Goal: Task Accomplishment & Management: Manage account settings

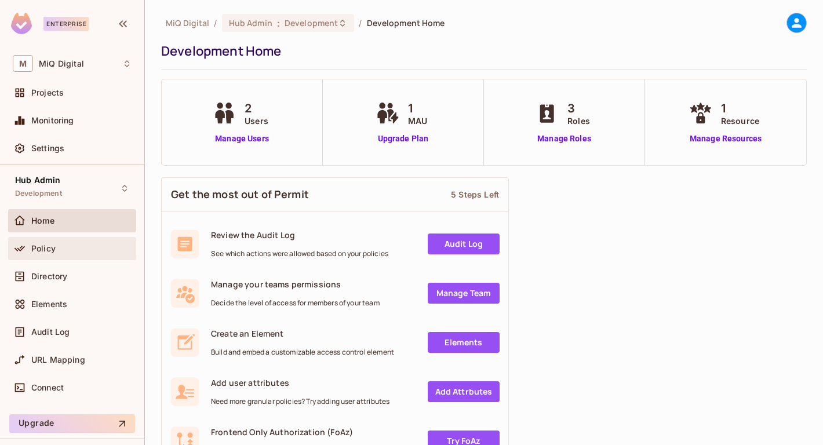
click at [75, 253] on div "Policy" at bounding box center [72, 249] width 119 height 14
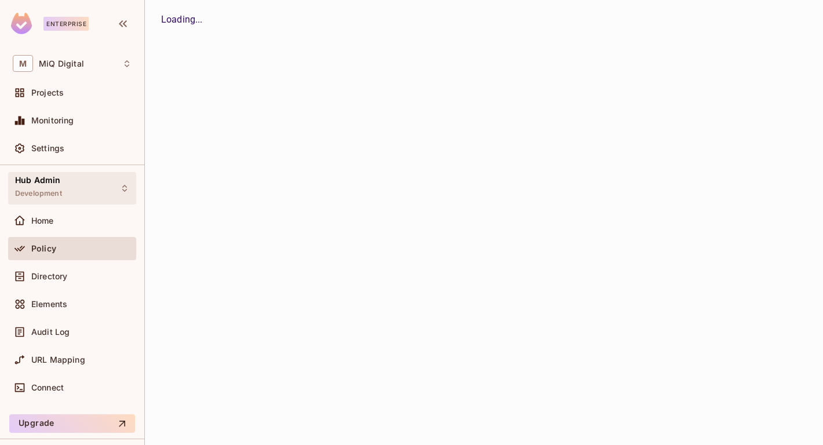
click at [81, 202] on div "Hub Admin Development" at bounding box center [72, 188] width 128 height 32
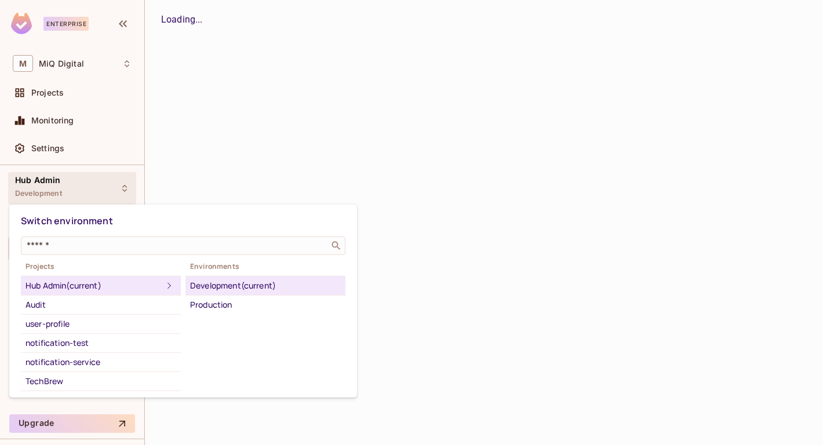
click at [396, 286] on div at bounding box center [411, 222] width 823 height 445
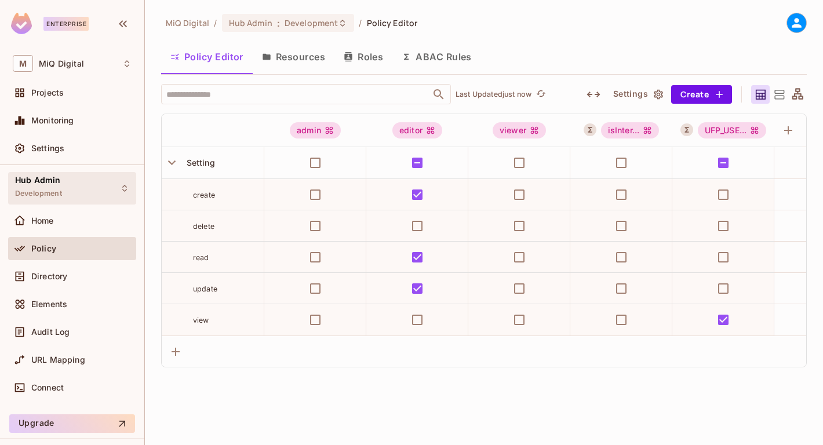
click at [95, 203] on div "Hub Admin Development" at bounding box center [72, 188] width 128 height 32
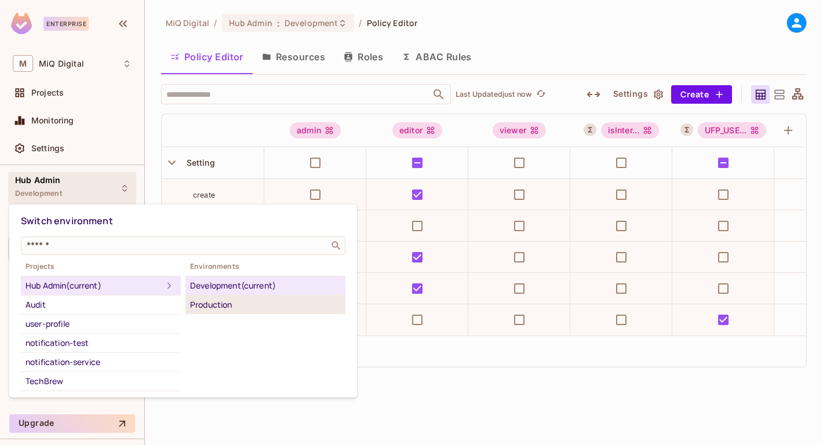
click at [245, 312] on li "Production" at bounding box center [266, 305] width 160 height 19
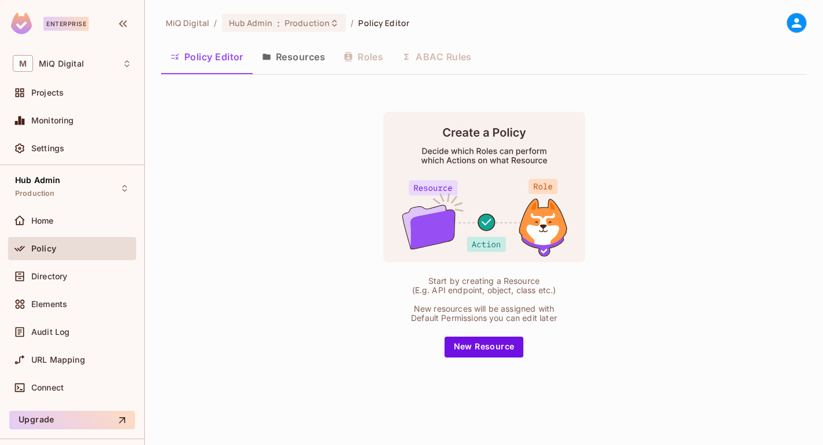
click at [72, 252] on div "Policy" at bounding box center [81, 248] width 100 height 9
click at [75, 232] on div "Home" at bounding box center [72, 223] width 128 height 28
click at [77, 223] on div "Home" at bounding box center [81, 220] width 100 height 9
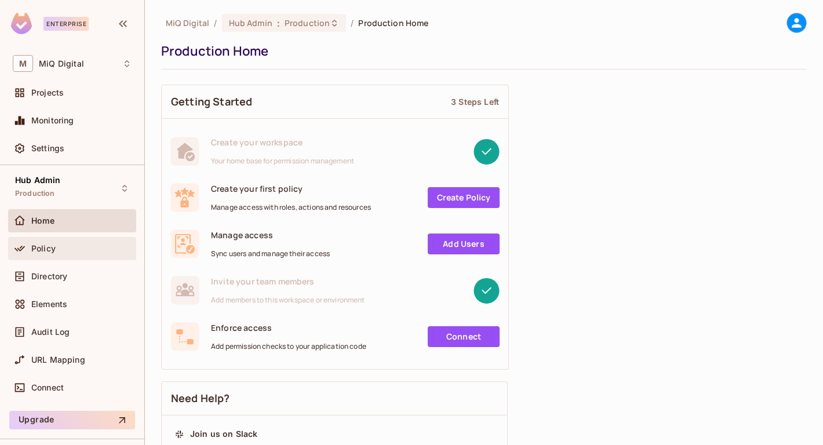
click at [83, 252] on div "Policy" at bounding box center [81, 248] width 100 height 9
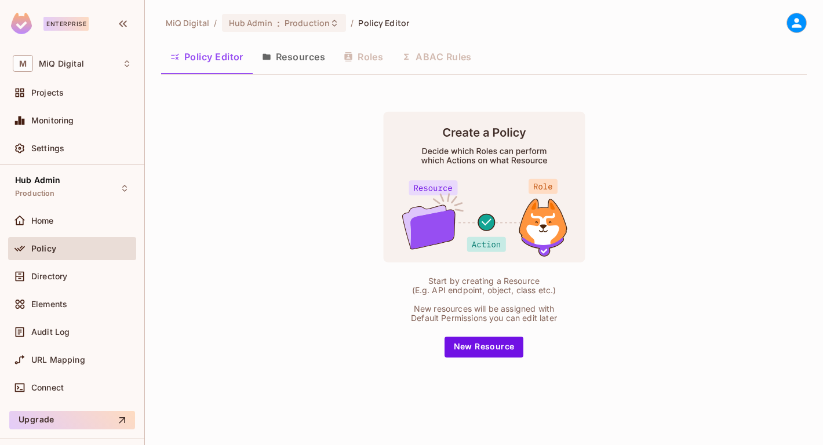
click at [440, 51] on div "Policy Editor Resources Roles ABAC Rules" at bounding box center [484, 56] width 646 height 29
click at [108, 184] on div "Hub Admin Production" at bounding box center [72, 188] width 128 height 32
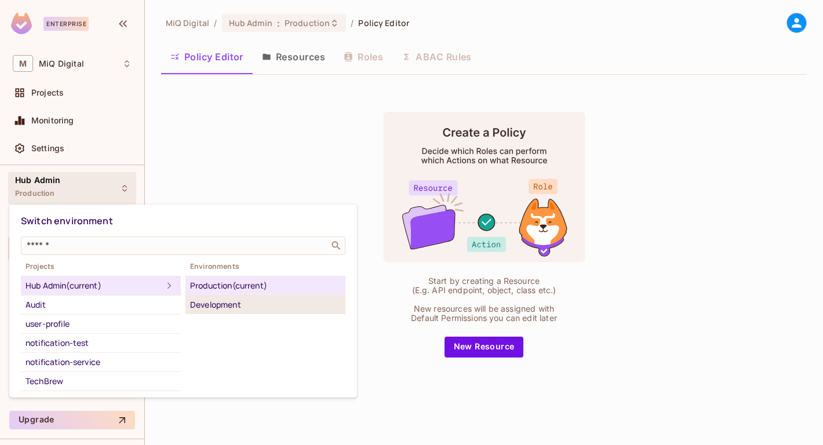
click at [206, 305] on div "Development" at bounding box center [265, 305] width 151 height 14
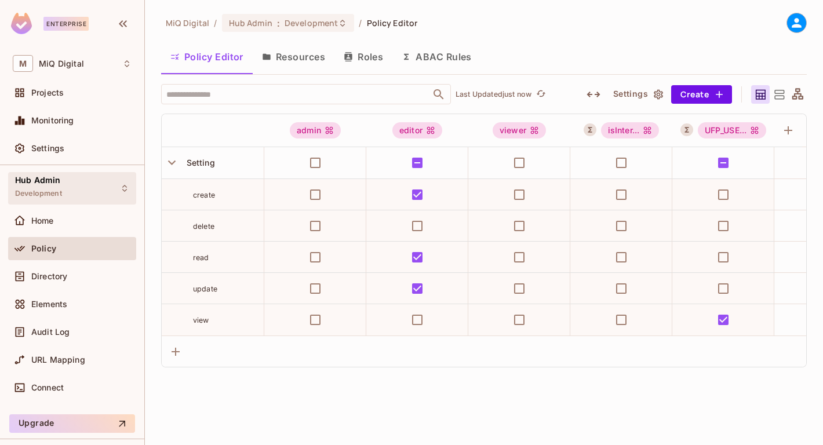
click at [51, 185] on span "Hub Admin" at bounding box center [37, 180] width 45 height 9
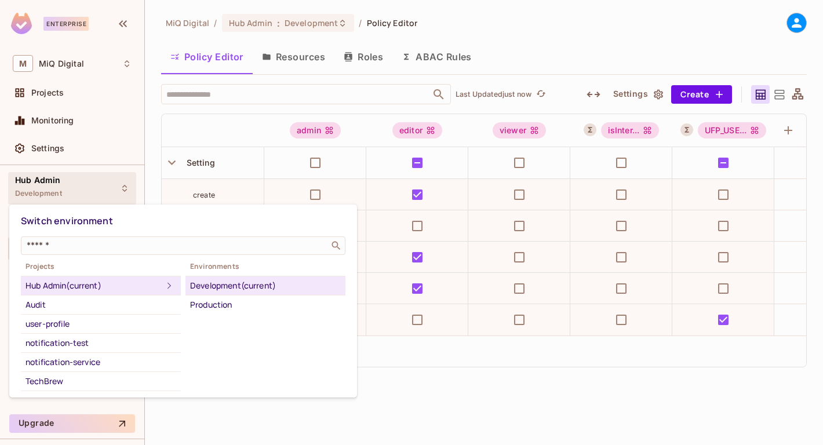
click at [49, 285] on div "Hub Admin (current)" at bounding box center [94, 286] width 137 height 14
click at [70, 63] on div at bounding box center [411, 222] width 823 height 445
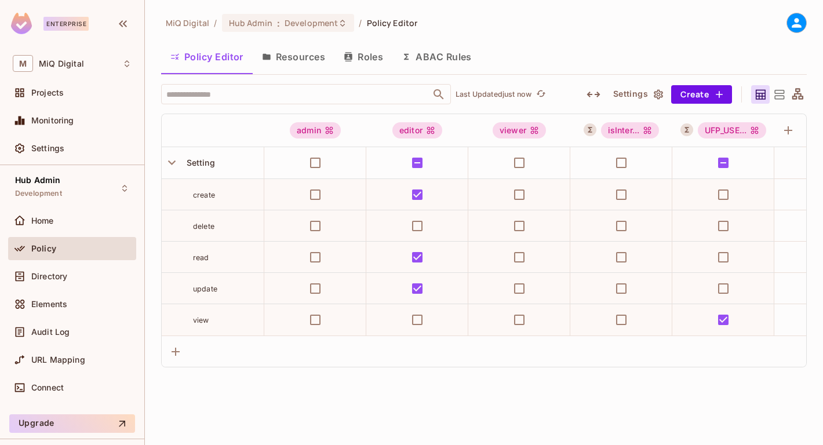
click at [70, 63] on div at bounding box center [411, 222] width 823 height 445
click at [70, 63] on div "Switch environment ​ Projects Hub Admin (current) Audit user-profile notificati…" at bounding box center [411, 222] width 823 height 445
click at [58, 190] on span "Development" at bounding box center [38, 193] width 47 height 9
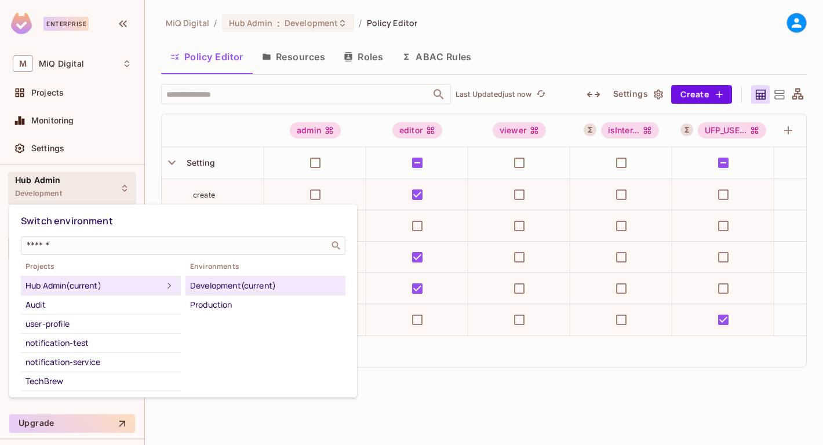
click at [61, 191] on div at bounding box center [411, 222] width 823 height 445
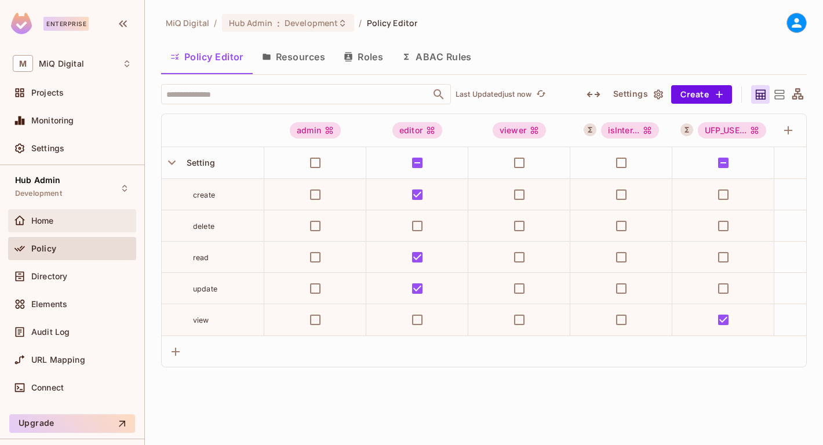
click at [53, 230] on div "Home" at bounding box center [72, 220] width 128 height 23
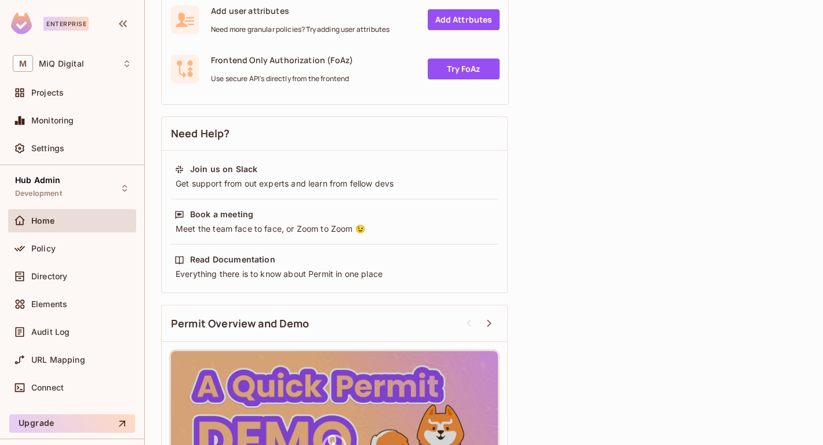
scroll to position [364, 0]
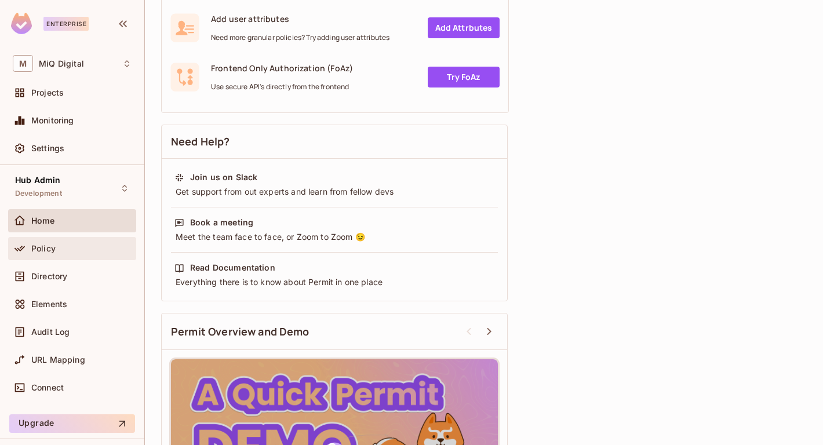
click at [71, 242] on div "Policy" at bounding box center [72, 249] width 119 height 14
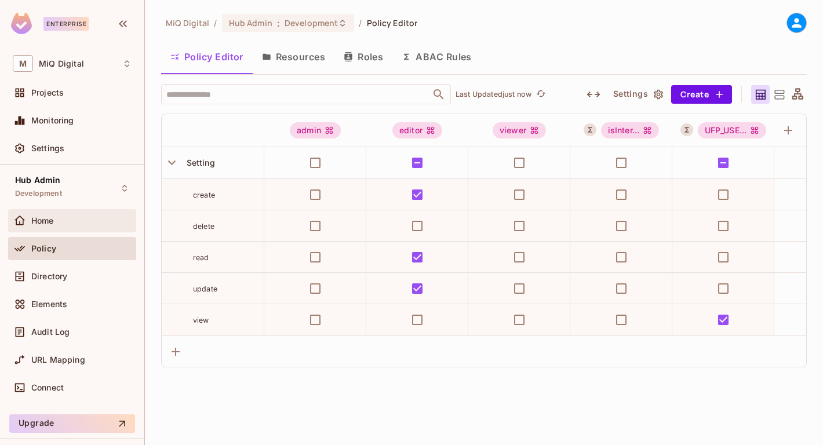
click at [77, 221] on div "Home" at bounding box center [81, 220] width 100 height 9
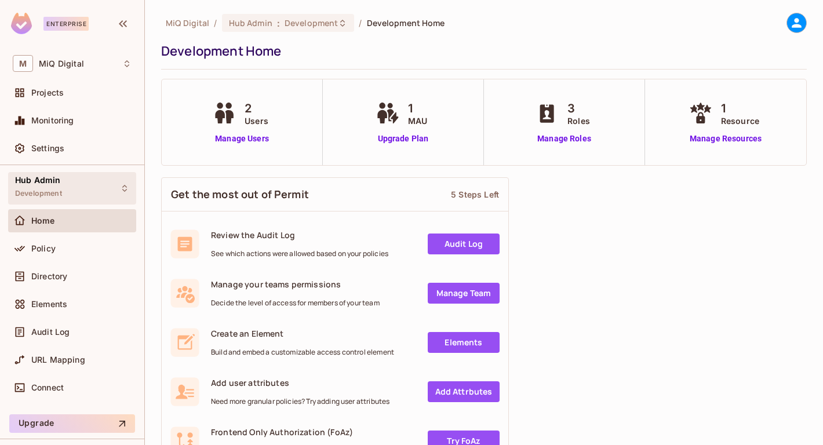
click at [74, 203] on div "Hub Admin Development" at bounding box center [72, 188] width 128 height 32
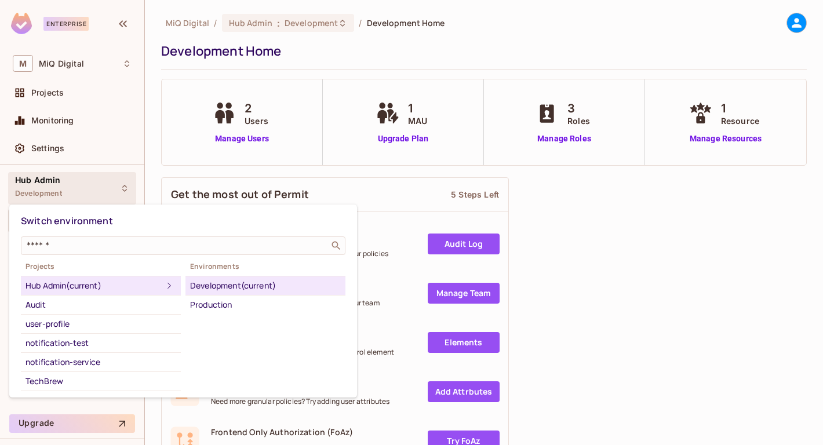
click at [71, 285] on div "Hub Admin (current)" at bounding box center [94, 286] width 137 height 14
click at [61, 57] on div at bounding box center [411, 222] width 823 height 445
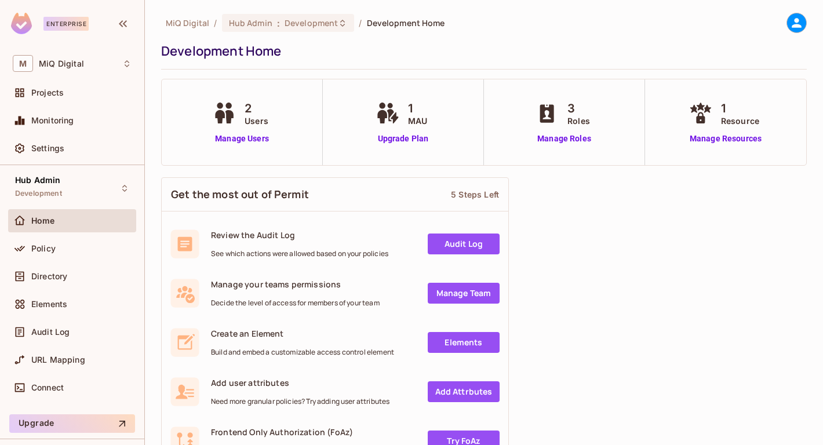
click at [61, 57] on div at bounding box center [411, 222] width 823 height 445
click at [57, 82] on div "Projects" at bounding box center [72, 92] width 128 height 23
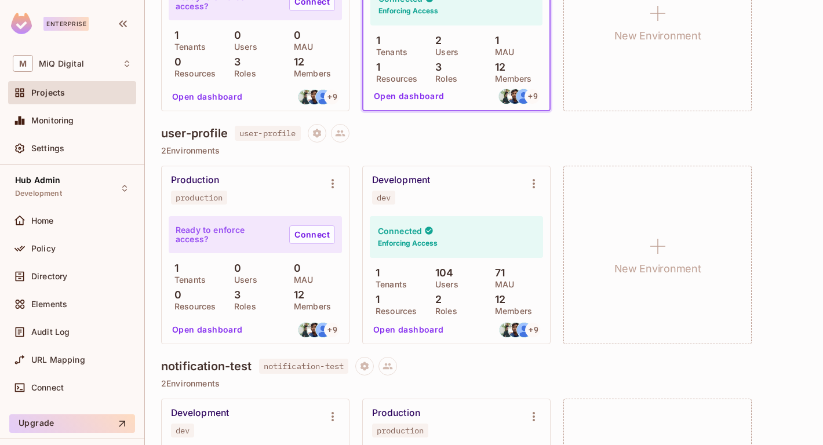
scroll to position [455, 0]
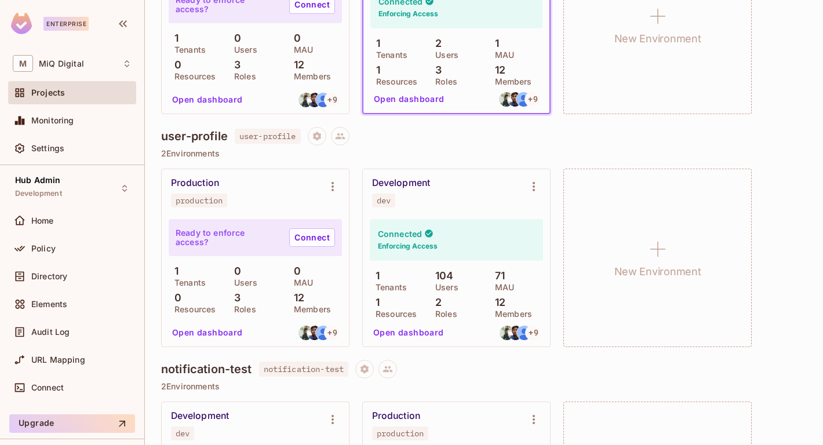
click at [402, 335] on button "Open dashboard" at bounding box center [409, 332] width 80 height 19
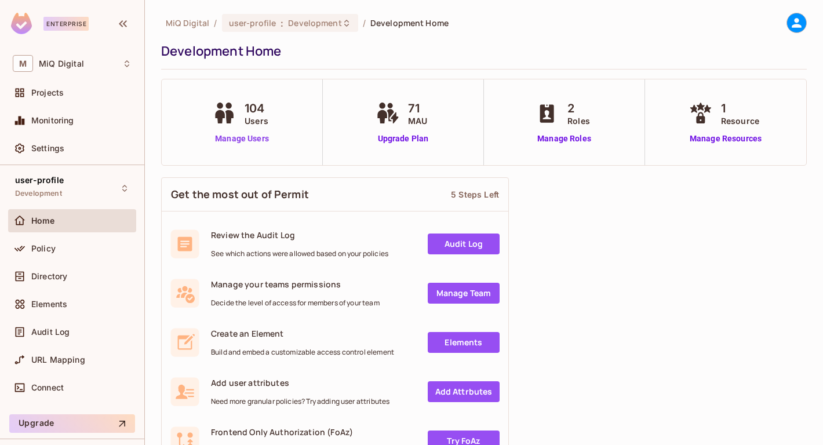
click at [252, 137] on link "Manage Users" at bounding box center [242, 139] width 64 height 12
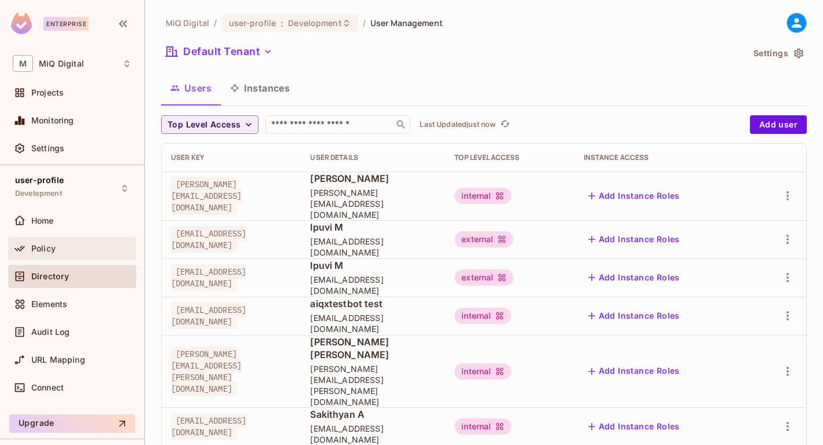
click at [71, 259] on div "Policy" at bounding box center [72, 248] width 128 height 23
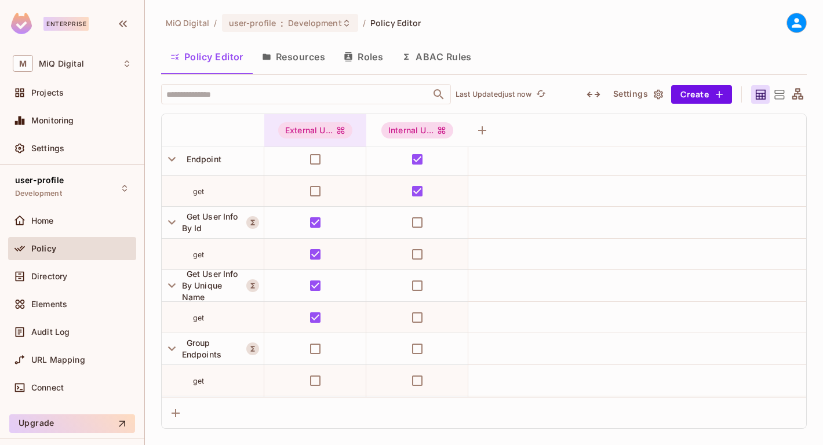
scroll to position [4, 0]
click at [171, 159] on icon "button" at bounding box center [172, 159] width 8 height 5
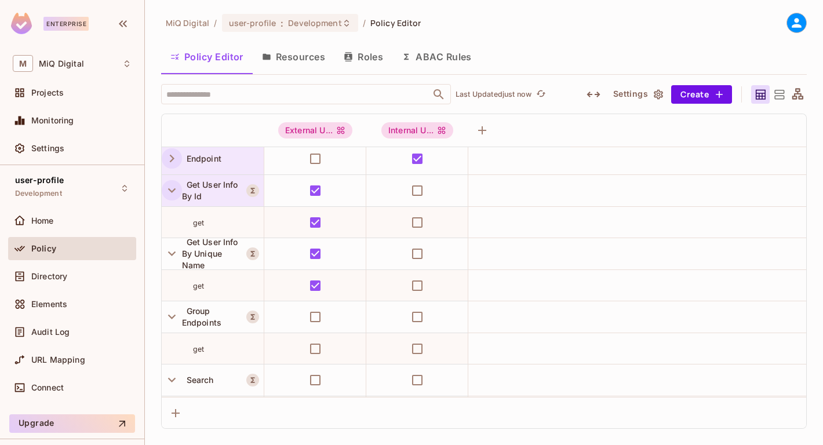
click at [171, 192] on icon "button" at bounding box center [172, 191] width 16 height 16
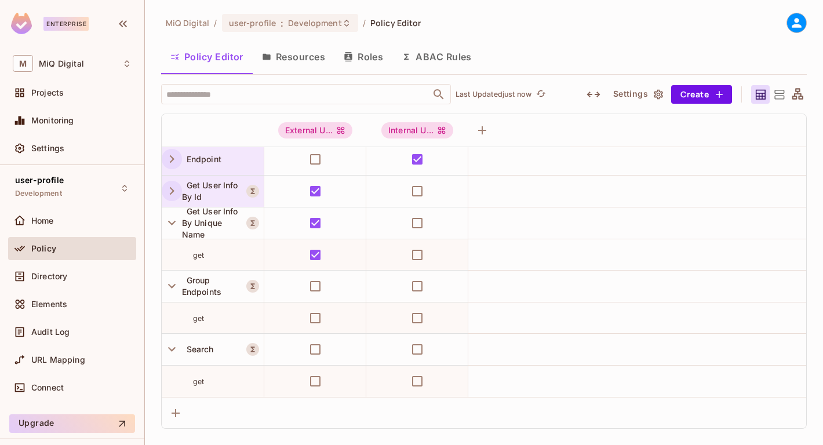
click at [171, 192] on icon "button" at bounding box center [172, 191] width 5 height 8
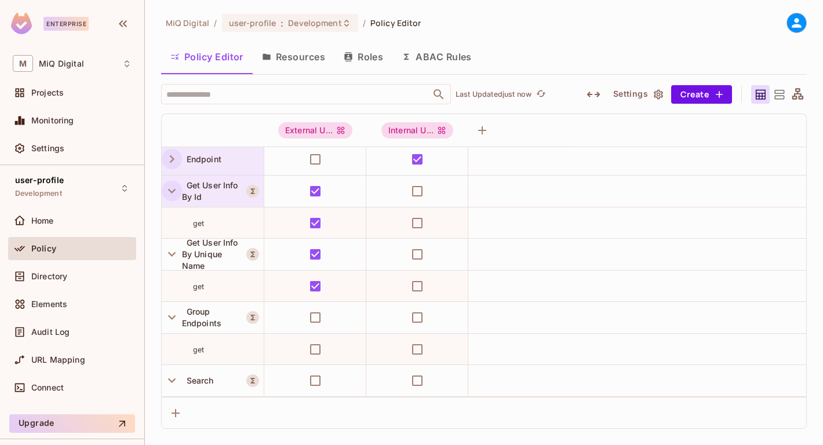
scroll to position [4, 0]
click at [333, 127] on div "External U..." at bounding box center [315, 130] width 74 height 16
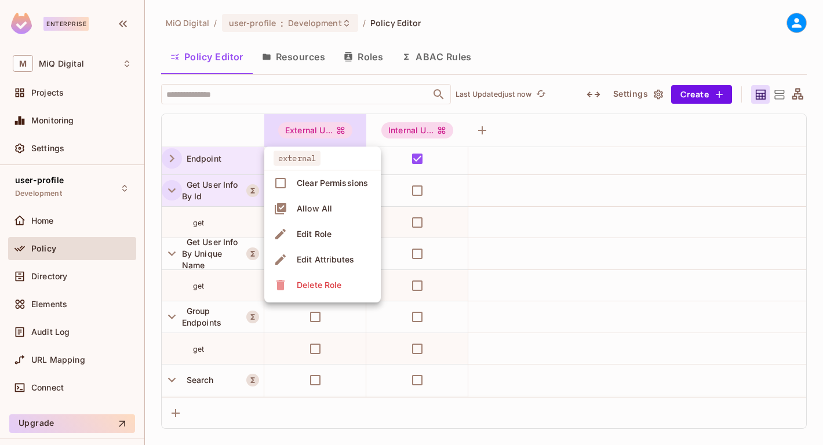
click at [345, 225] on li "Edit Role" at bounding box center [322, 234] width 117 height 26
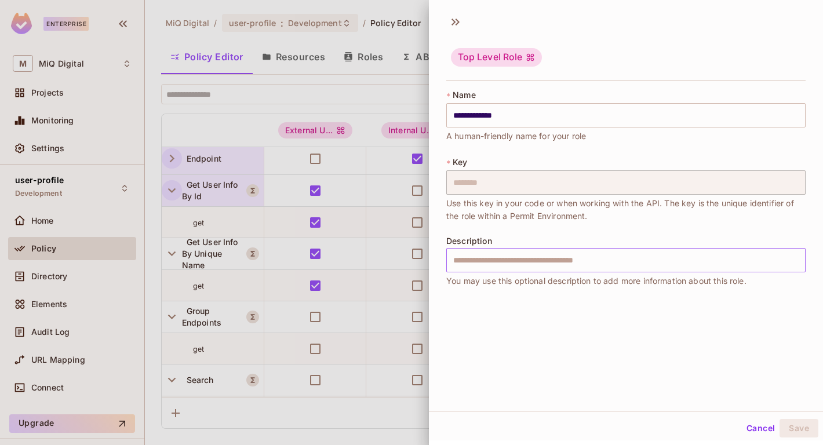
scroll to position [2, 0]
click at [375, 93] on div at bounding box center [411, 222] width 823 height 445
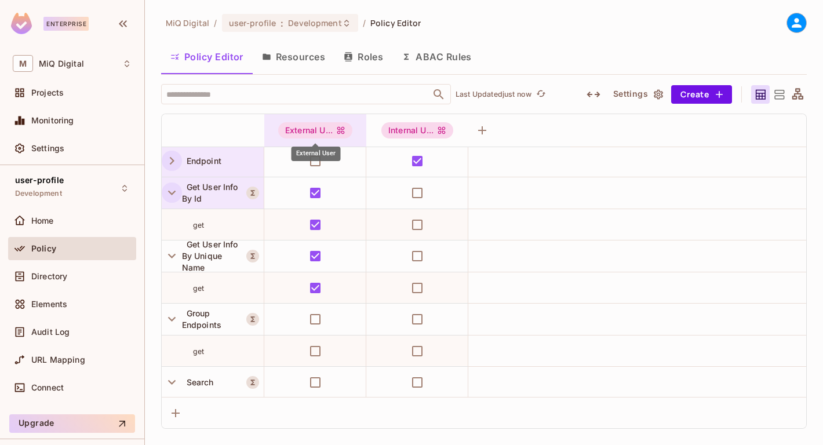
click at [344, 129] on icon "External User" at bounding box center [341, 131] width 8 height 8
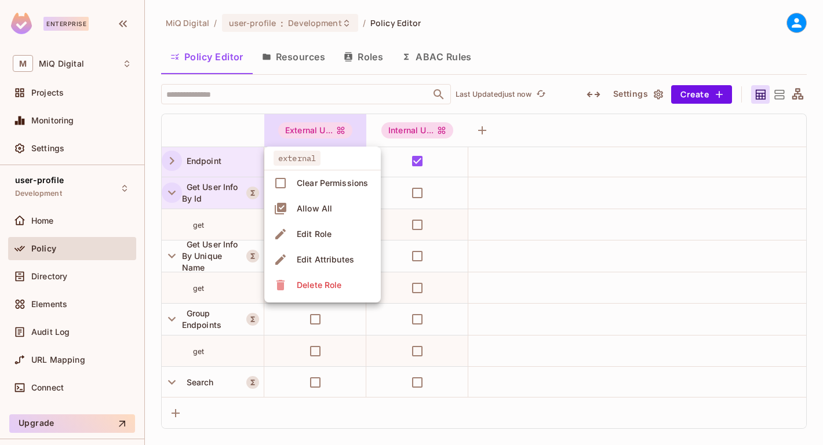
click at [536, 132] on div at bounding box center [411, 222] width 823 height 445
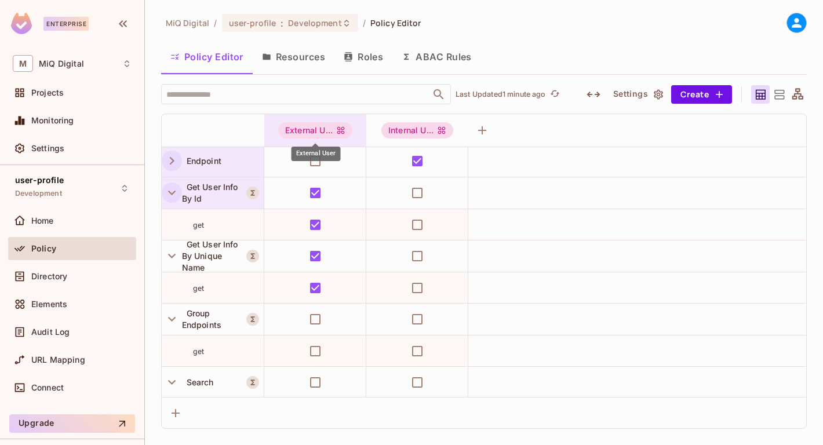
click at [344, 138] on div "External U..." at bounding box center [315, 130] width 74 height 16
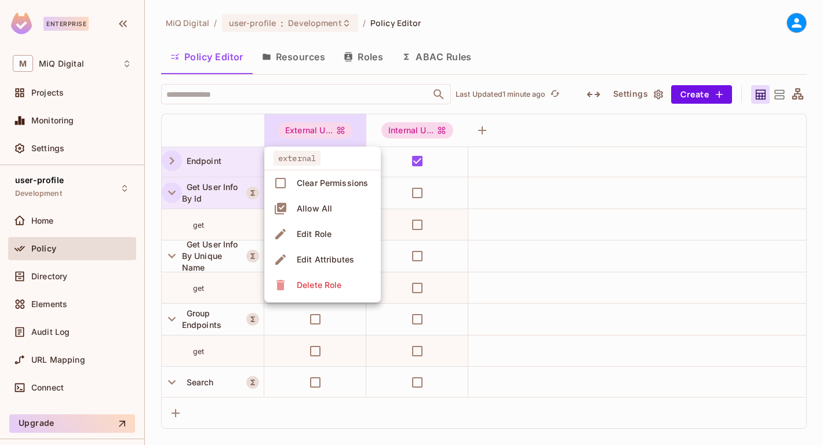
click at [560, 126] on div at bounding box center [411, 222] width 823 height 445
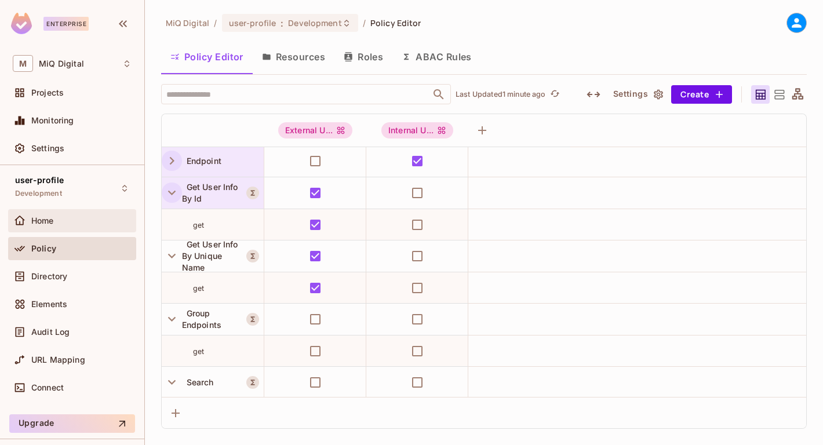
click at [63, 219] on div "Home" at bounding box center [81, 220] width 100 height 9
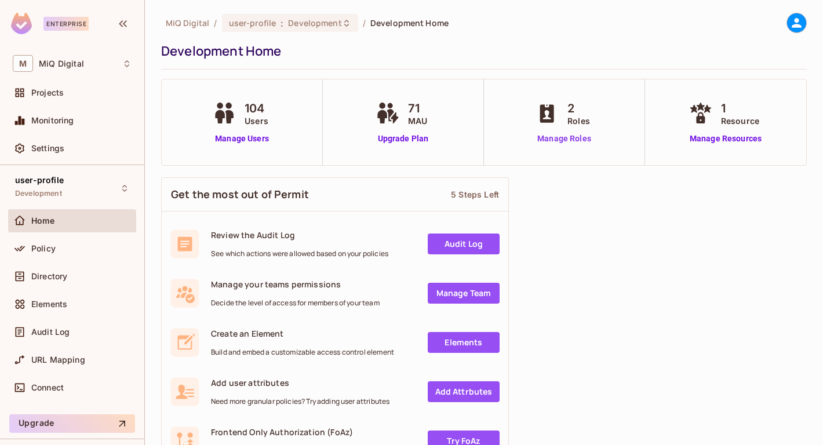
click at [557, 141] on link "Manage Roles" at bounding box center [564, 139] width 63 height 12
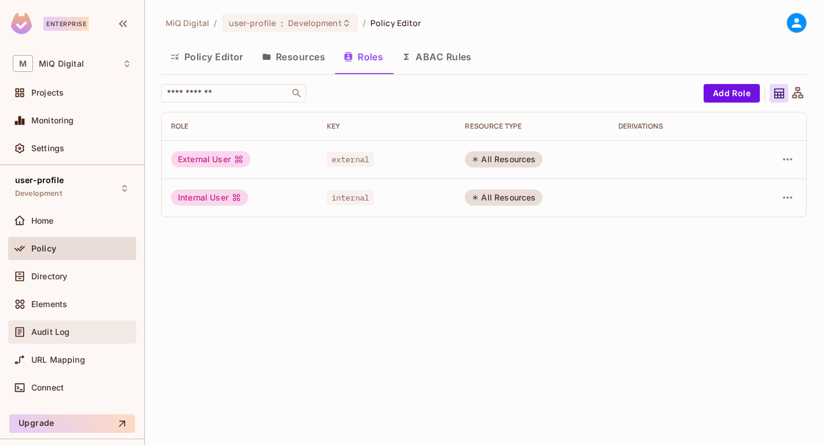
click at [61, 331] on span "Audit Log" at bounding box center [50, 332] width 38 height 9
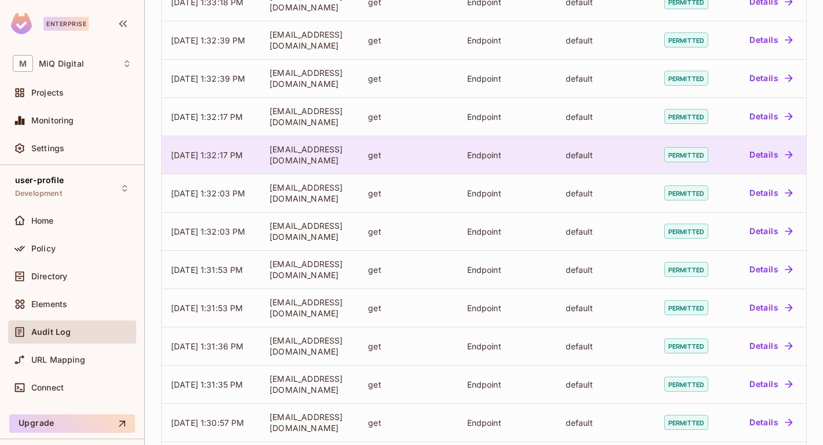
scroll to position [319, 0]
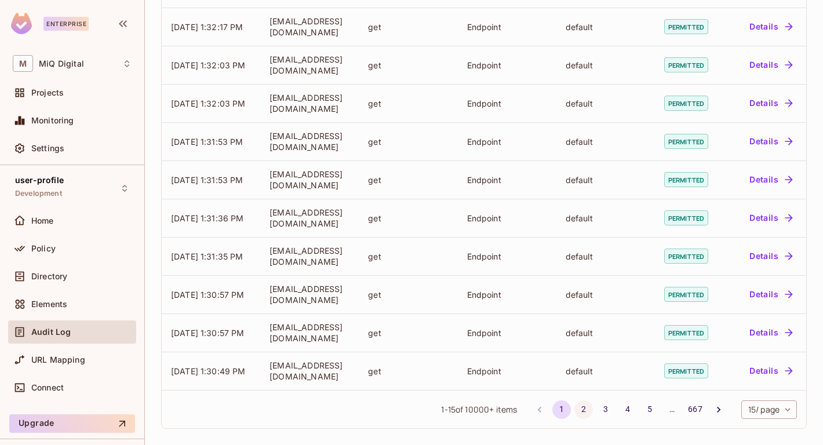
click at [581, 410] on button "2" at bounding box center [584, 410] width 19 height 19
click at [602, 408] on button "3" at bounding box center [606, 410] width 19 height 19
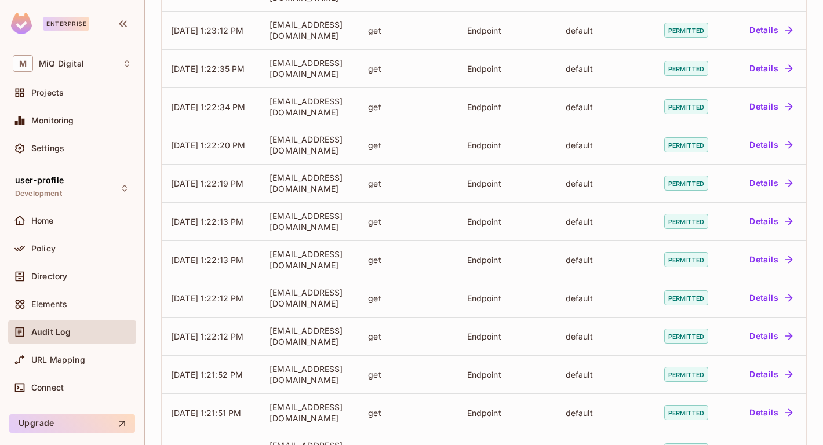
scroll to position [310, 0]
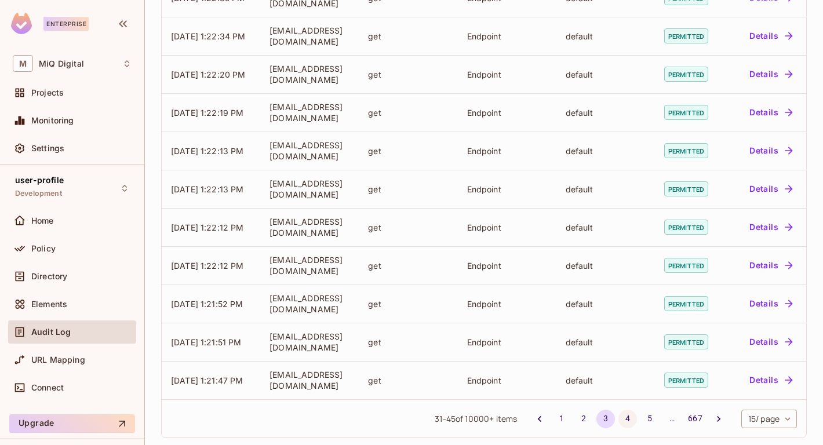
click at [621, 414] on button "4" at bounding box center [628, 419] width 19 height 19
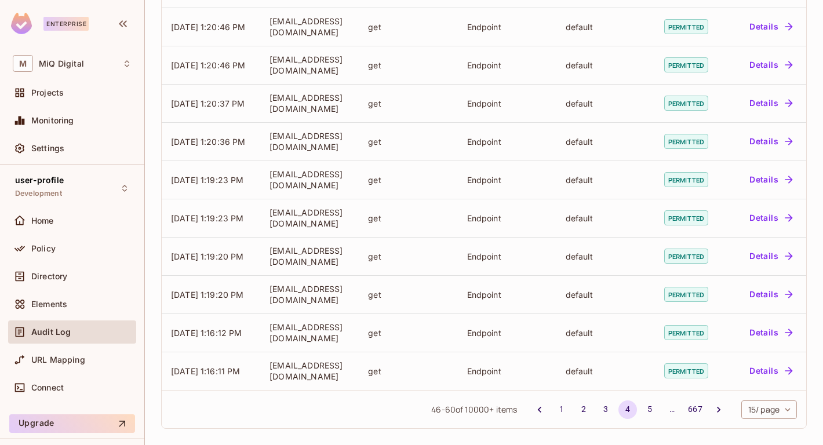
scroll to position [0, 0]
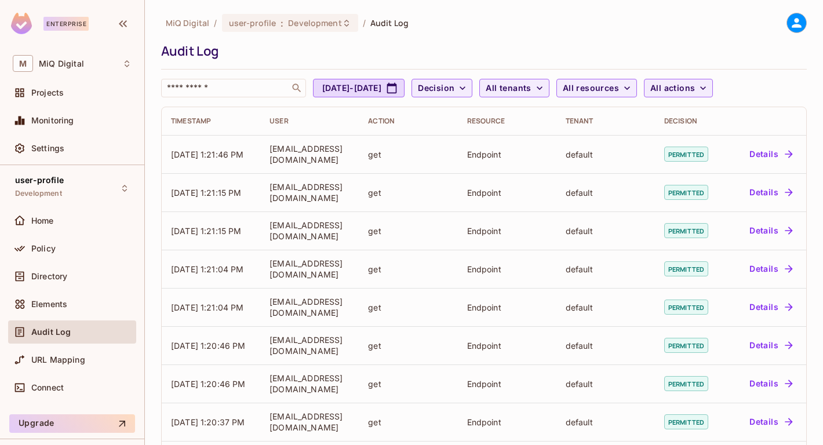
click at [99, 329] on div "Audit Log" at bounding box center [81, 332] width 100 height 9
click at [94, 330] on div "Audit Log" at bounding box center [81, 332] width 100 height 9
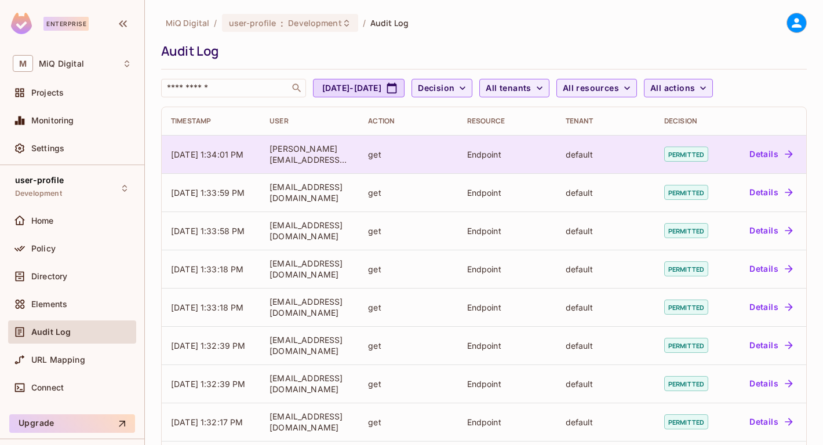
click at [772, 148] on button "Details" at bounding box center [771, 154] width 52 height 19
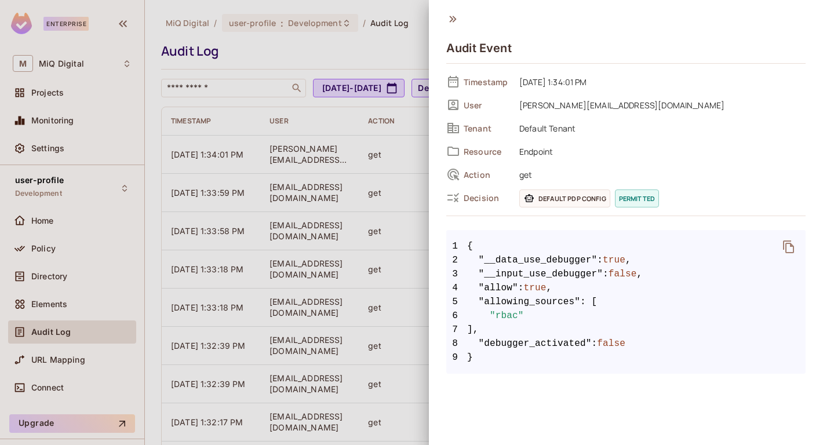
click at [402, 28] on div at bounding box center [411, 222] width 823 height 445
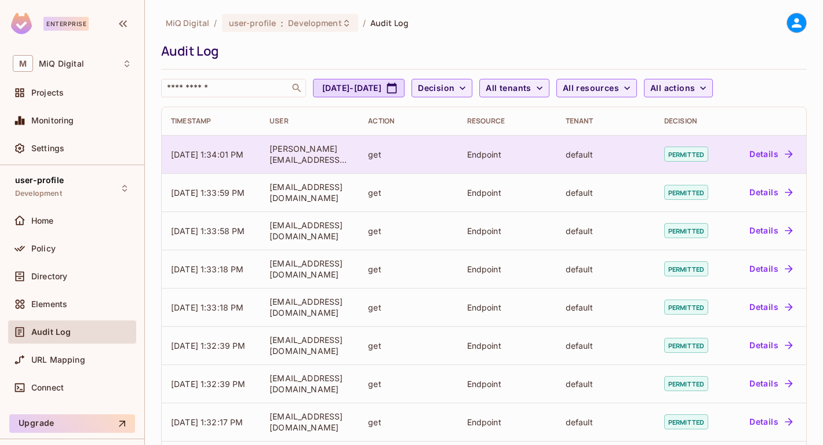
click at [768, 144] on td "Details" at bounding box center [766, 154] width 80 height 38
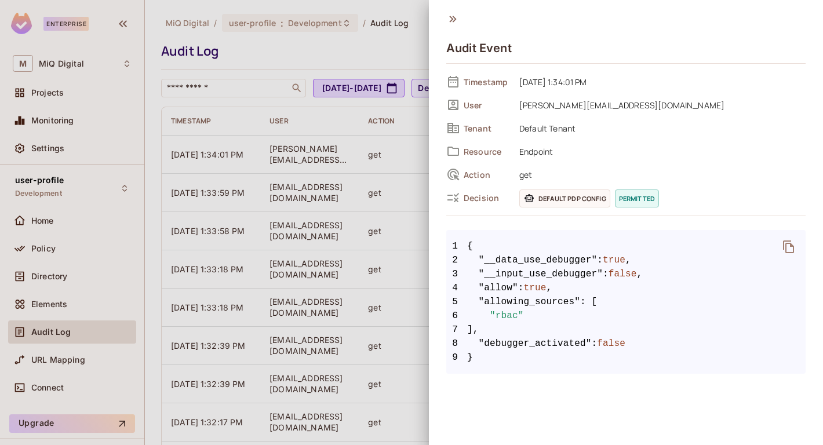
click at [378, 130] on div at bounding box center [411, 222] width 823 height 445
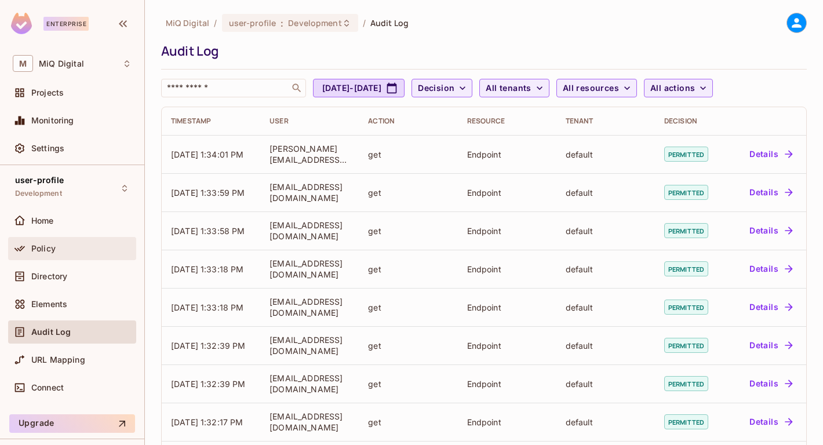
click at [74, 240] on div "Policy" at bounding box center [72, 248] width 128 height 23
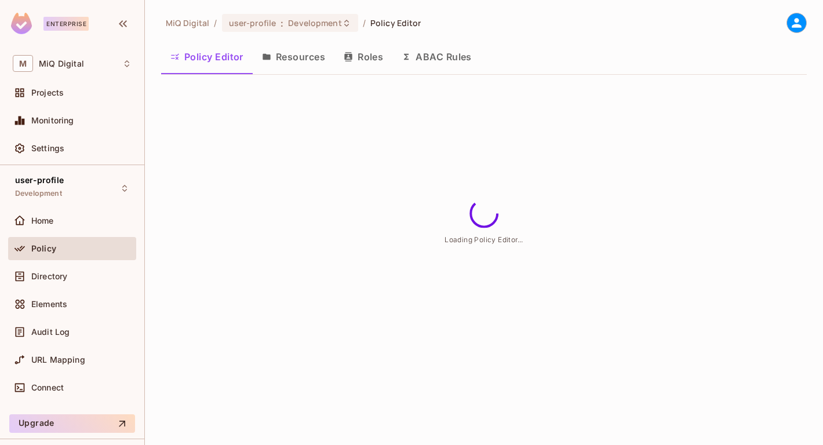
click at [467, 49] on button "ABAC Rules" at bounding box center [436, 56] width 89 height 29
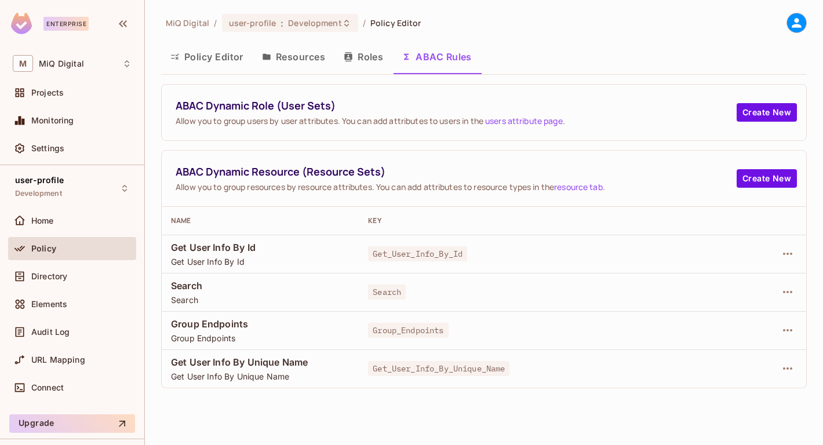
click at [751, 277] on td at bounding box center [764, 292] width 84 height 38
click at [795, 251] on button "button" at bounding box center [788, 254] width 19 height 19
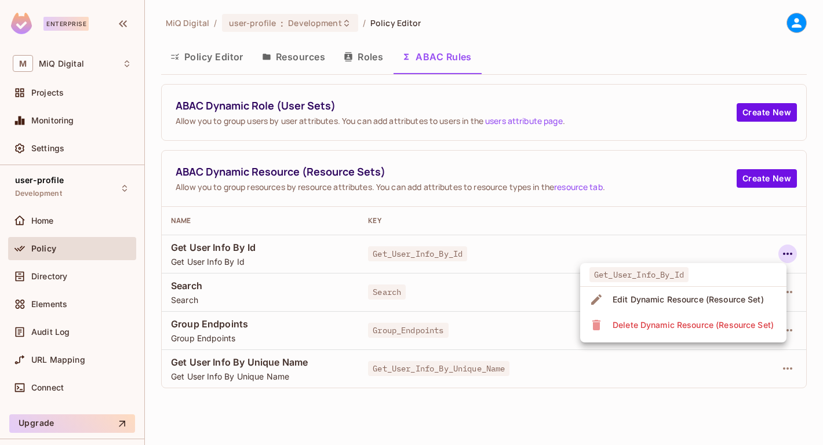
click at [751, 298] on div "Edit Dynamic Resource (Resource Set)" at bounding box center [688, 300] width 151 height 12
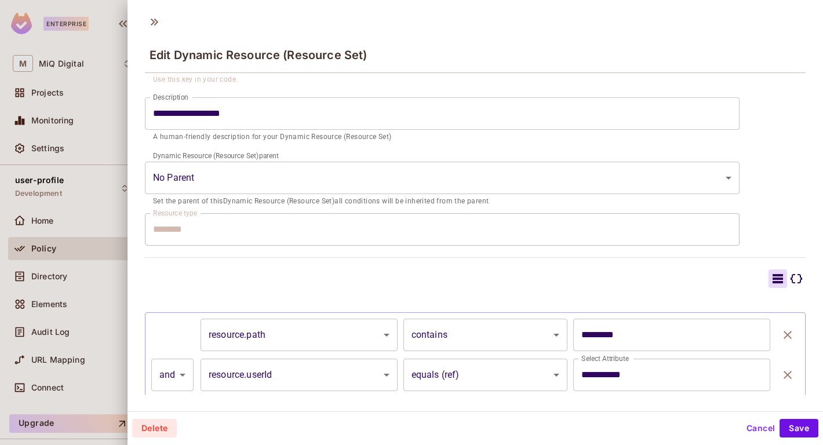
scroll to position [151, 0]
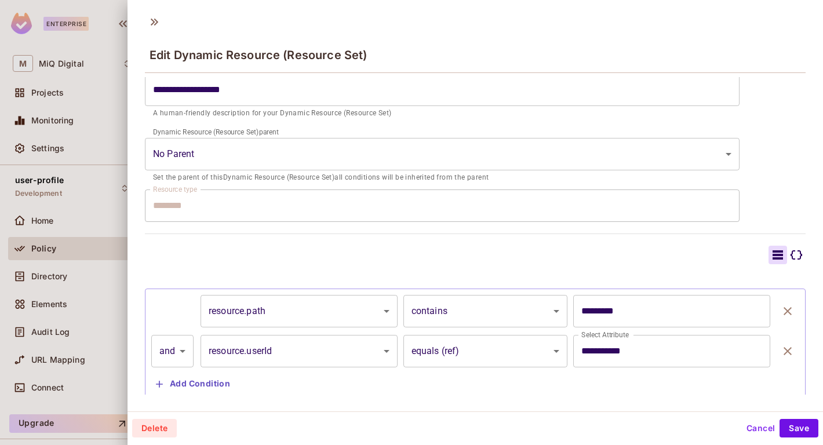
click at [754, 423] on button "Cancel" at bounding box center [761, 428] width 38 height 19
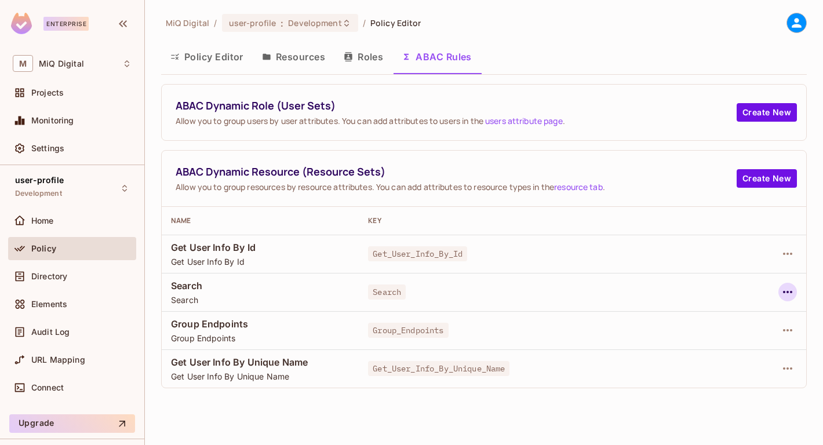
click at [790, 292] on icon "button" at bounding box center [787, 292] width 9 height 2
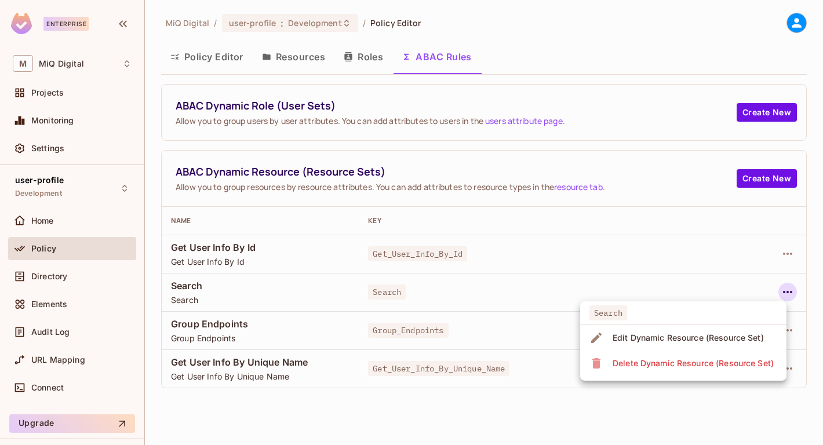
click at [721, 332] on div "Edit Dynamic Resource (Resource Set)" at bounding box center [688, 338] width 151 height 12
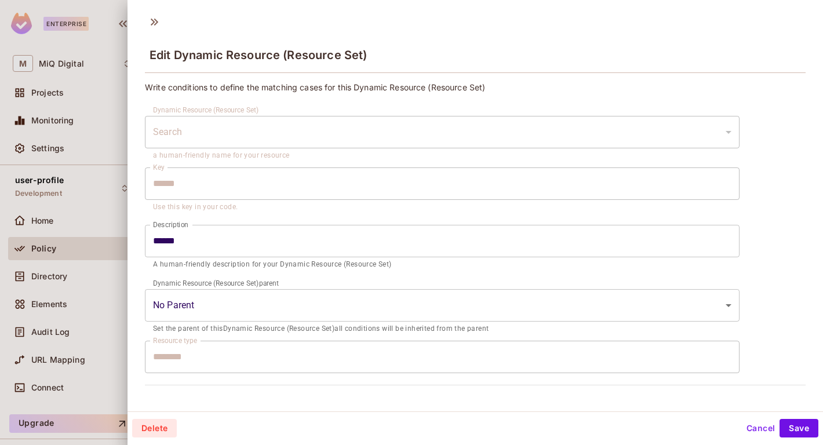
scroll to position [140, 0]
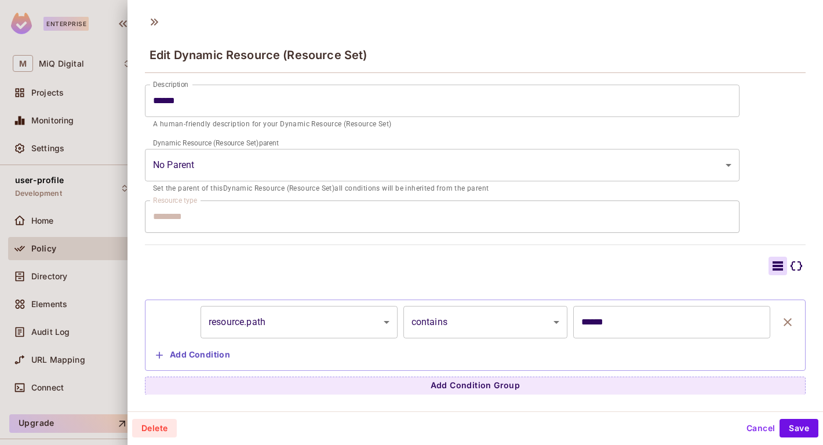
click at [755, 434] on button "Cancel" at bounding box center [761, 428] width 38 height 19
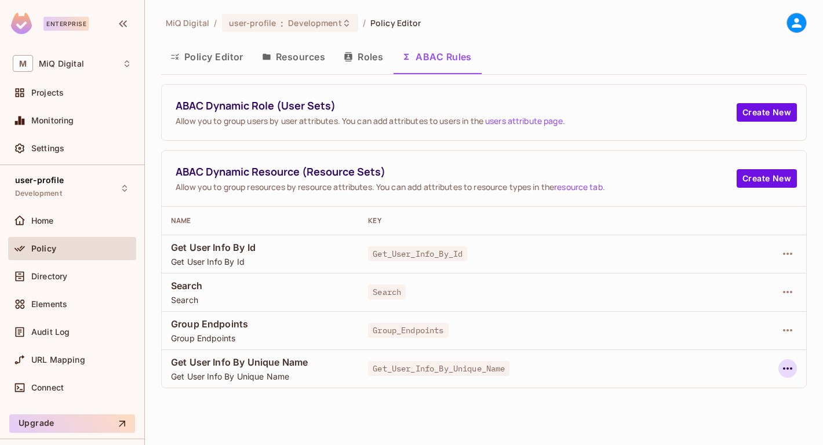
click at [795, 366] on button "button" at bounding box center [788, 368] width 19 height 19
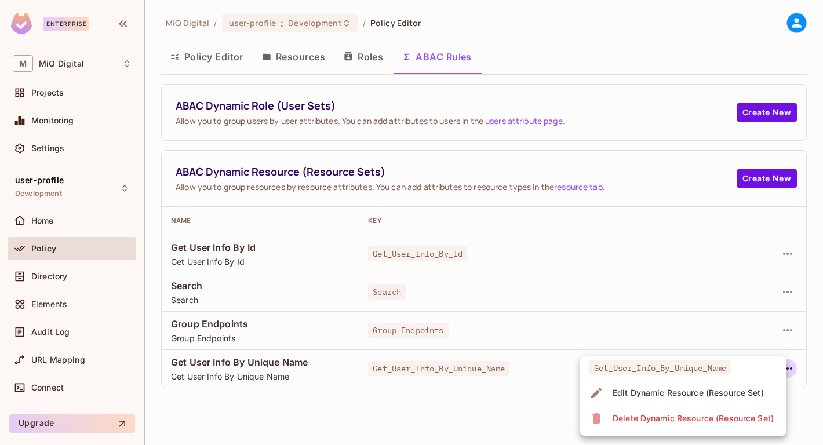
click at [712, 397] on div "Edit Dynamic Resource (Resource Set)" at bounding box center [688, 393] width 151 height 12
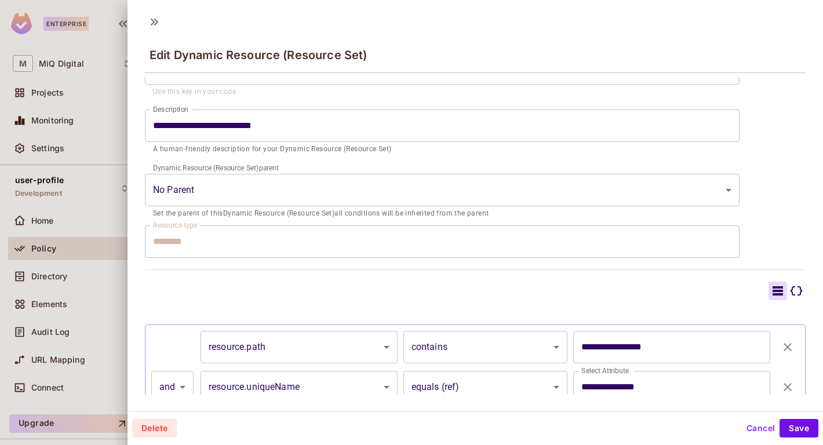
scroll to position [180, 0]
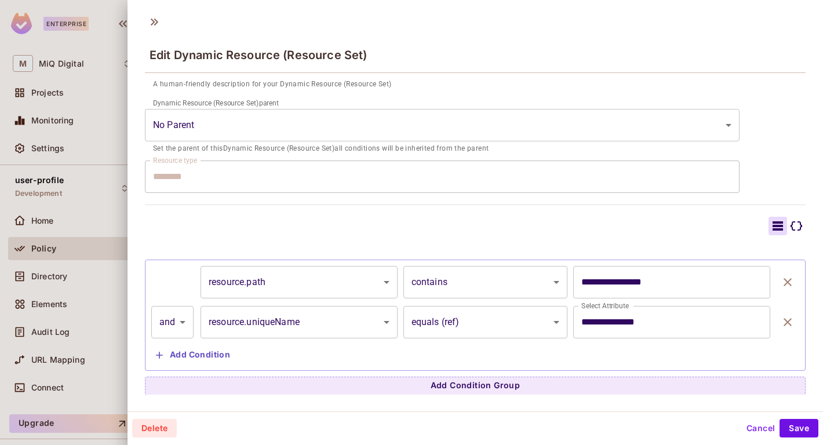
click at [753, 424] on button "Cancel" at bounding box center [761, 428] width 38 height 19
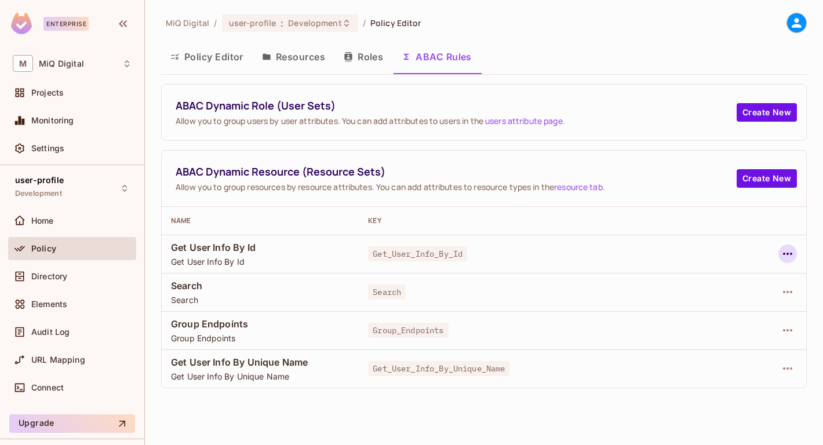
click at [789, 256] on icon "button" at bounding box center [788, 254] width 14 height 14
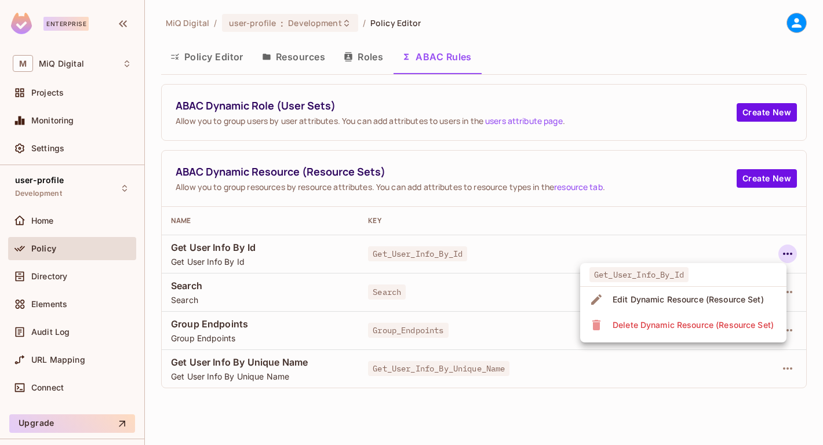
click at [756, 301] on div "Edit Dynamic Resource (Resource Set)" at bounding box center [688, 300] width 151 height 12
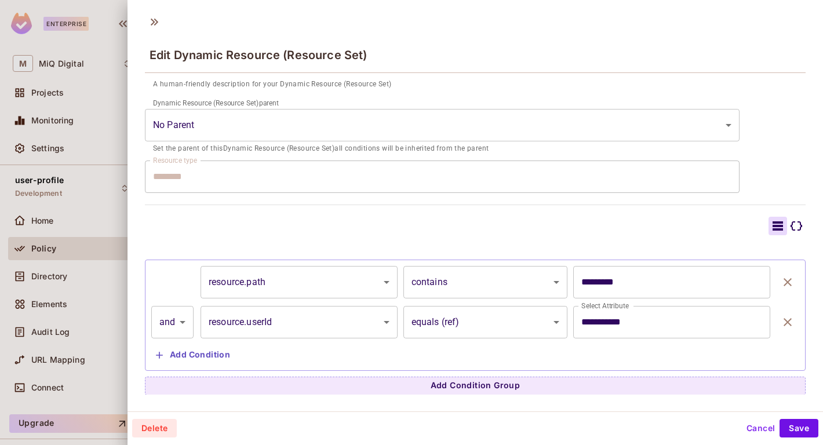
click at [747, 435] on button "Cancel" at bounding box center [761, 428] width 38 height 19
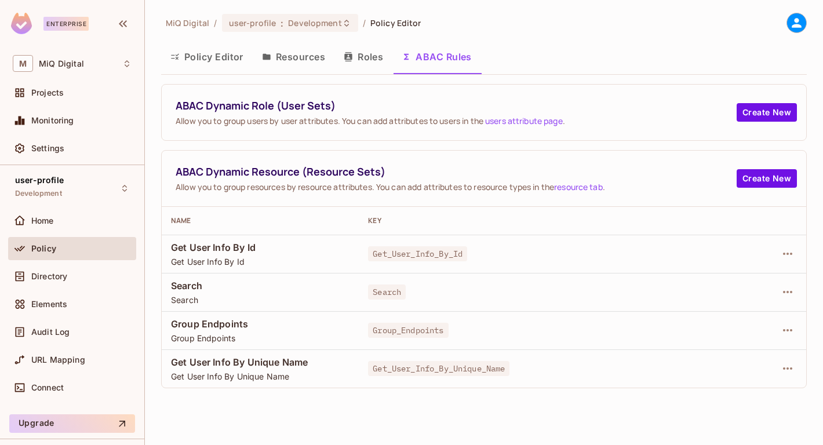
click at [232, 45] on button "Policy Editor" at bounding box center [207, 56] width 92 height 29
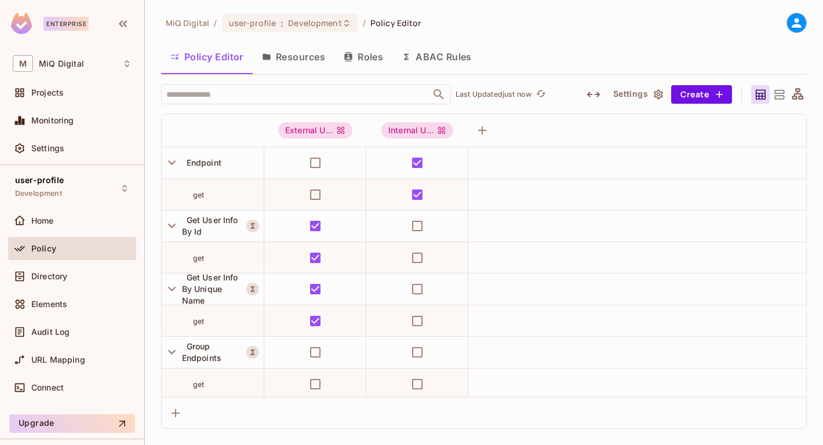
click at [365, 59] on button "Roles" at bounding box center [364, 56] width 58 height 29
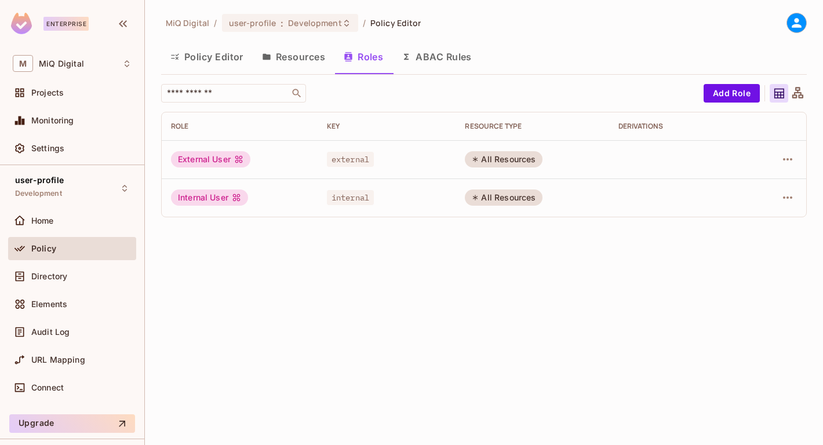
click at [249, 53] on button "Policy Editor" at bounding box center [207, 56] width 92 height 29
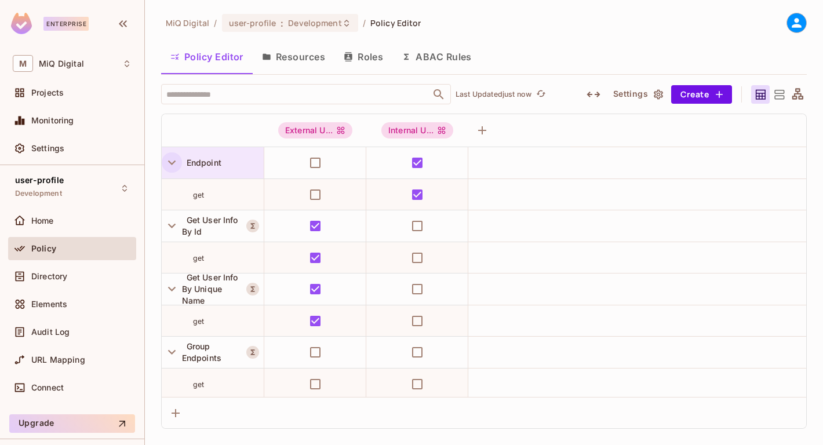
click at [176, 165] on icon "button" at bounding box center [172, 163] width 16 height 16
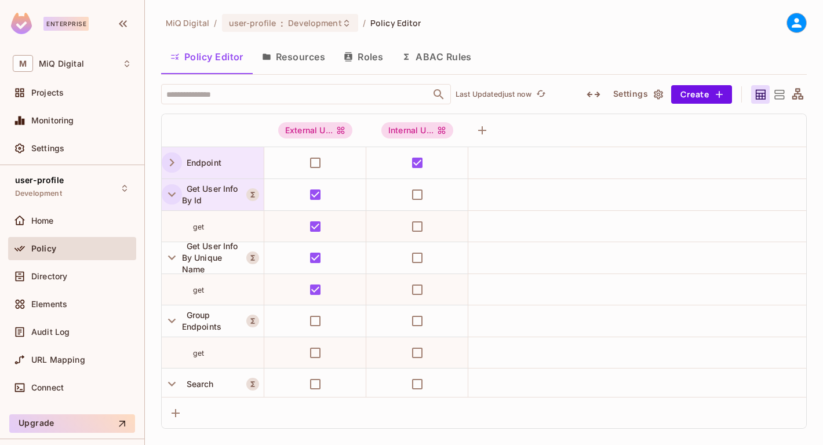
click at [174, 186] on button "button" at bounding box center [172, 194] width 20 height 20
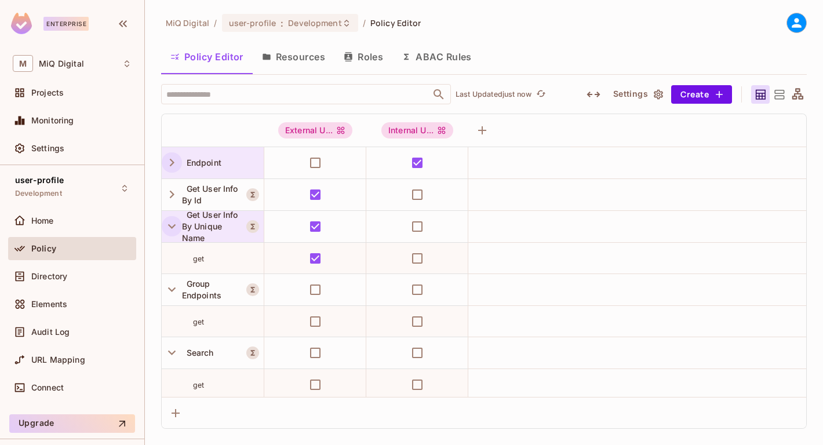
click at [169, 220] on icon "button" at bounding box center [172, 227] width 16 height 16
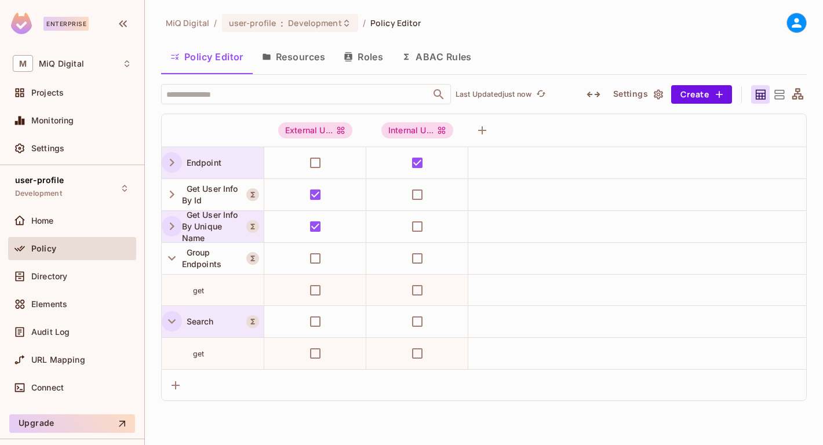
click at [171, 325] on icon "button" at bounding box center [172, 322] width 16 height 16
click at [170, 262] on icon "button" at bounding box center [172, 258] width 16 height 16
